Goal: Navigation & Orientation: Go to known website

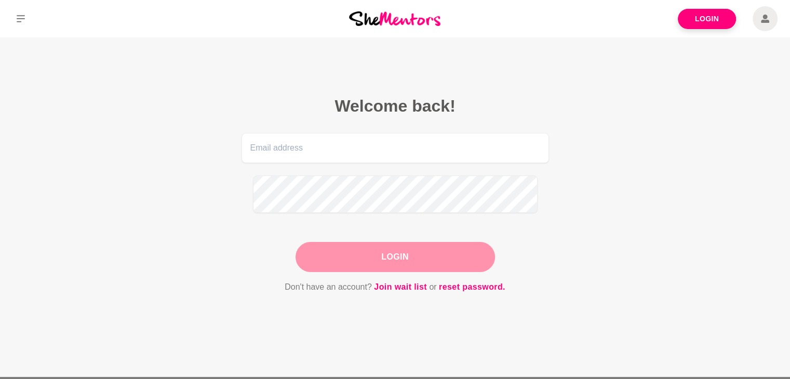
click at [401, 13] on div at bounding box center [394, 18] width 263 height 37
click at [403, 18] on img at bounding box center [394, 18] width 91 height 14
click at [400, 23] on img at bounding box center [394, 18] width 91 height 14
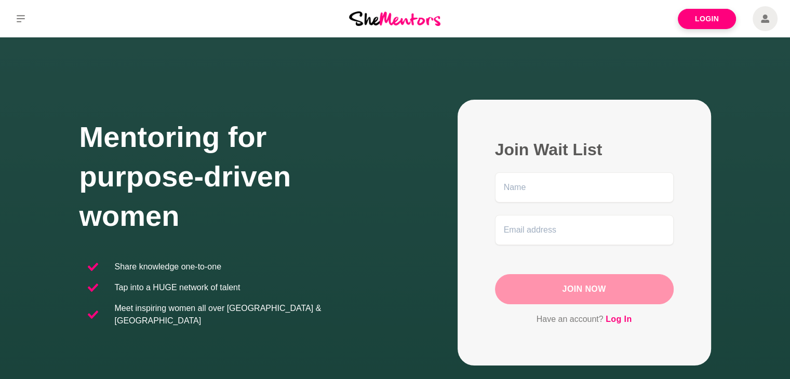
click at [400, 23] on img at bounding box center [394, 18] width 91 height 14
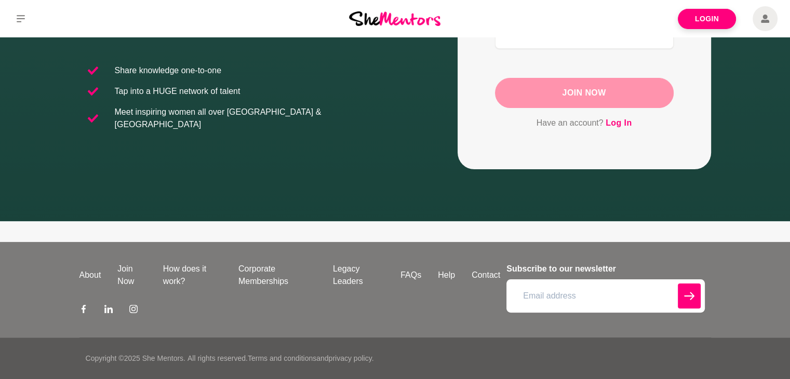
scroll to position [354, 0]
click at [767, 23] on span at bounding box center [765, 18] width 25 height 25
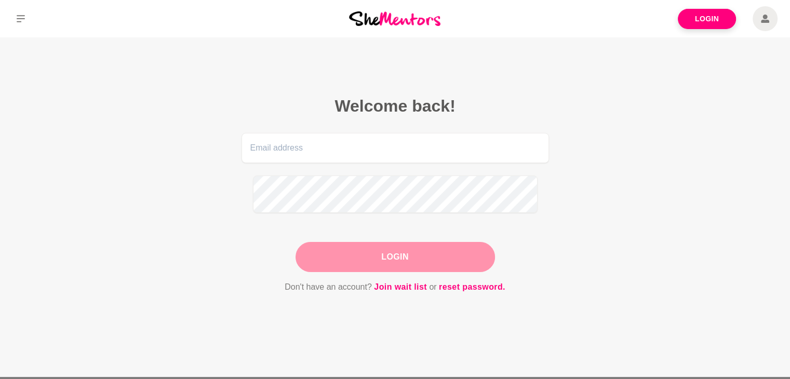
click at [393, 25] on img at bounding box center [394, 18] width 91 height 14
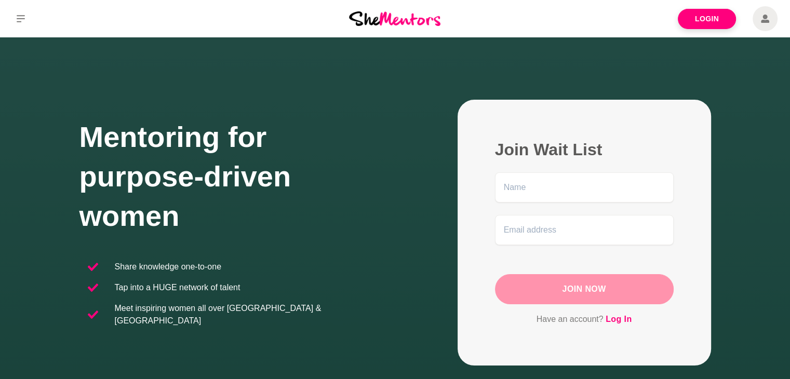
click at [393, 25] on img at bounding box center [394, 18] width 91 height 14
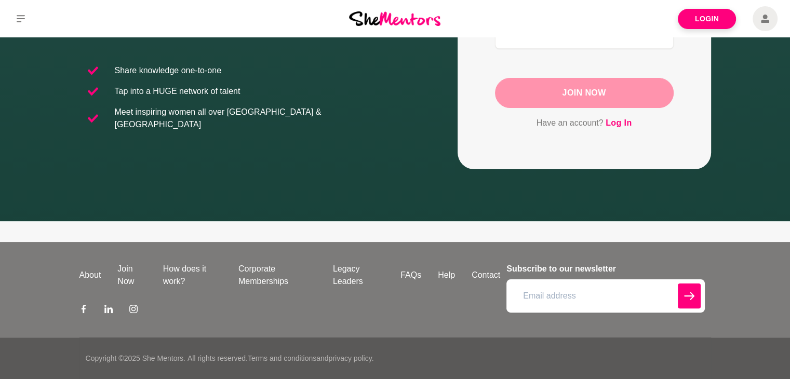
scroll to position [146, 0]
